Goal: Find specific page/section: Find specific page/section

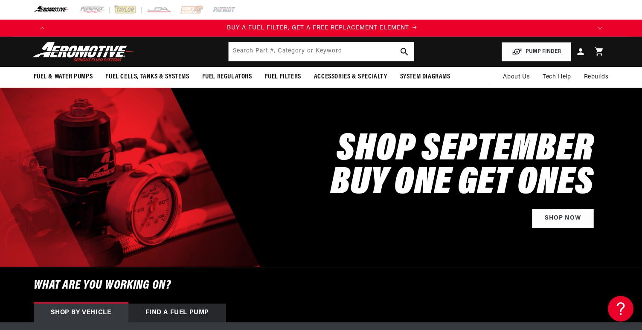
scroll to position [0, 541]
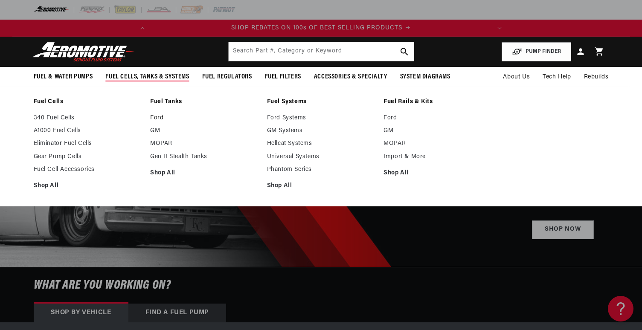
click at [165, 121] on link "Ford" at bounding box center [204, 118] width 108 height 8
